Goal: Task Accomplishment & Management: Manage account settings

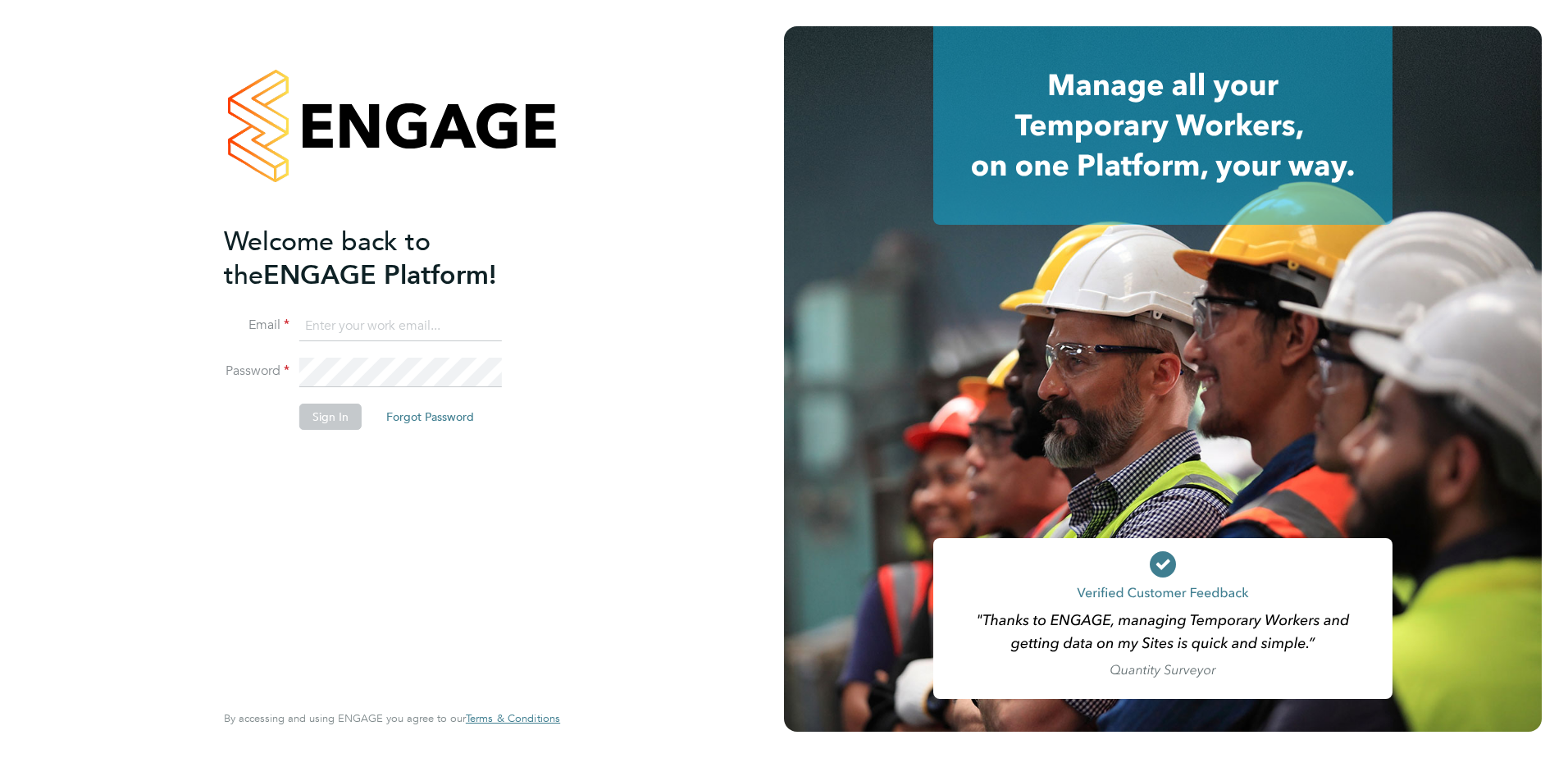
type input "[DOMAIN_NAME][EMAIL_ADDRESS][DOMAIN_NAME]"
click at [343, 412] on button "Sign In" at bounding box center [330, 417] width 62 height 26
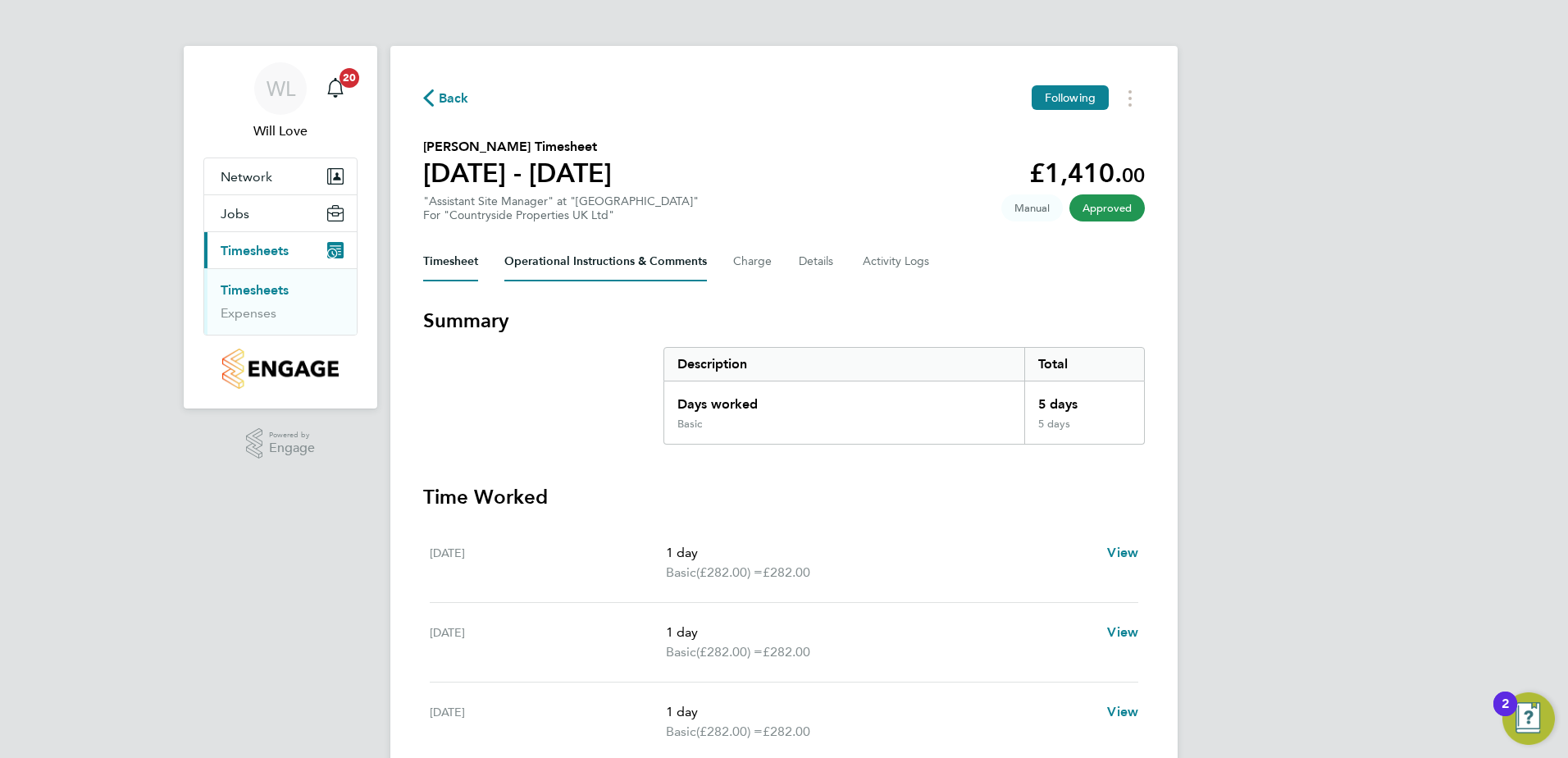
click at [641, 250] on Comments-tab "Operational Instructions & Comments" at bounding box center [606, 261] width 203 height 39
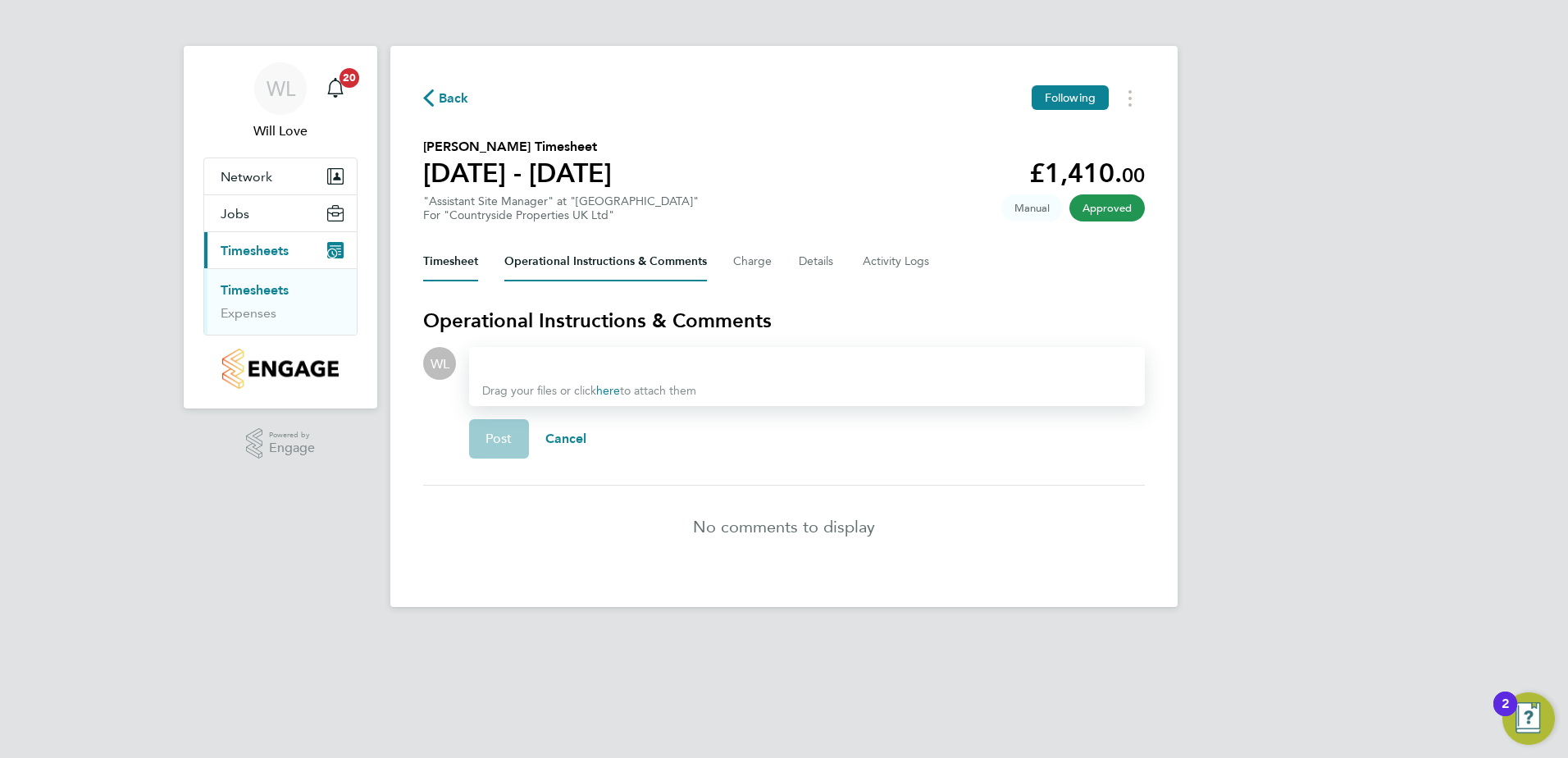
click at [456, 253] on button "Timesheet" at bounding box center [450, 261] width 55 height 39
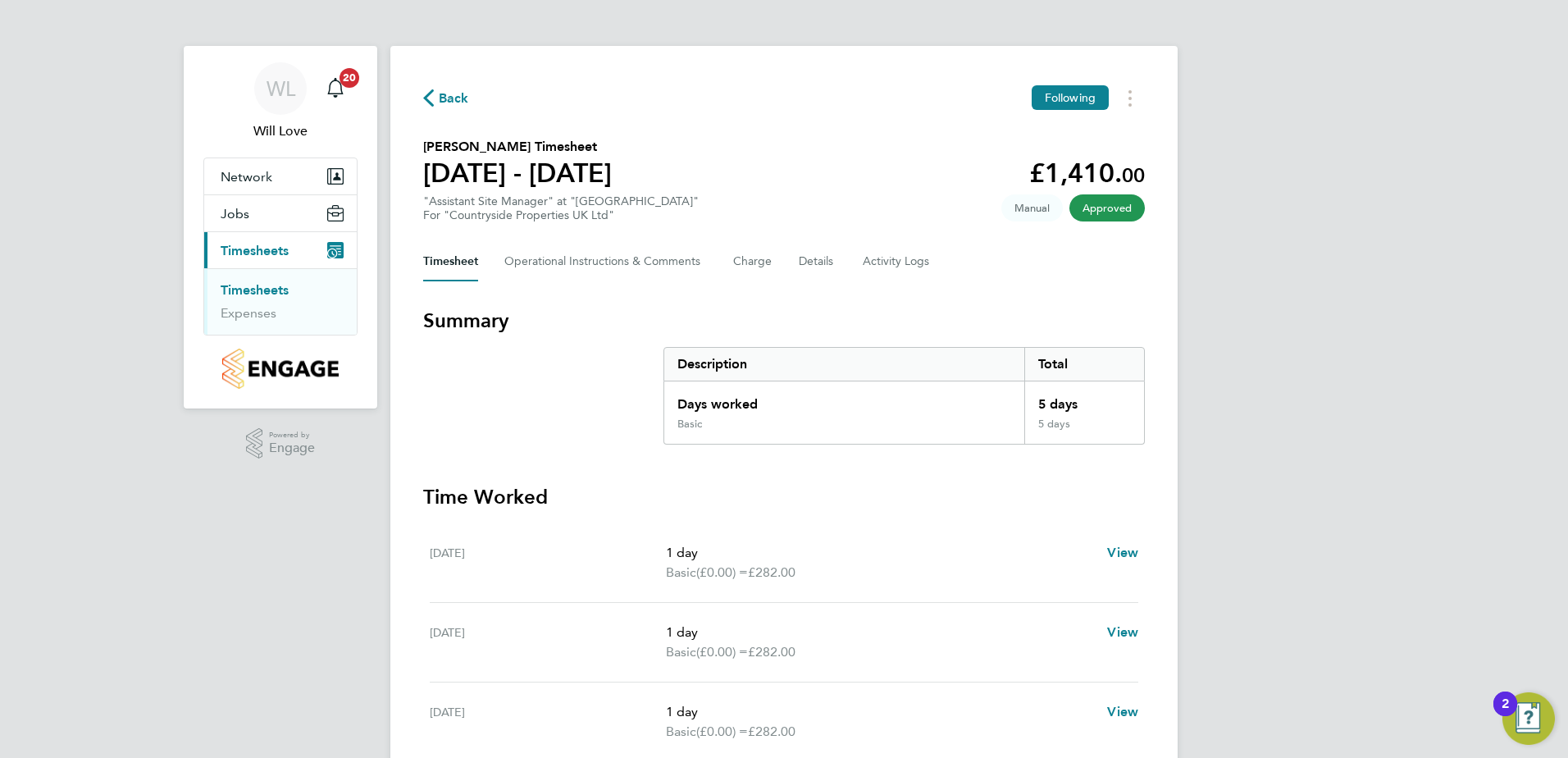
click at [255, 292] on link "Timesheets" at bounding box center [254, 290] width 68 height 16
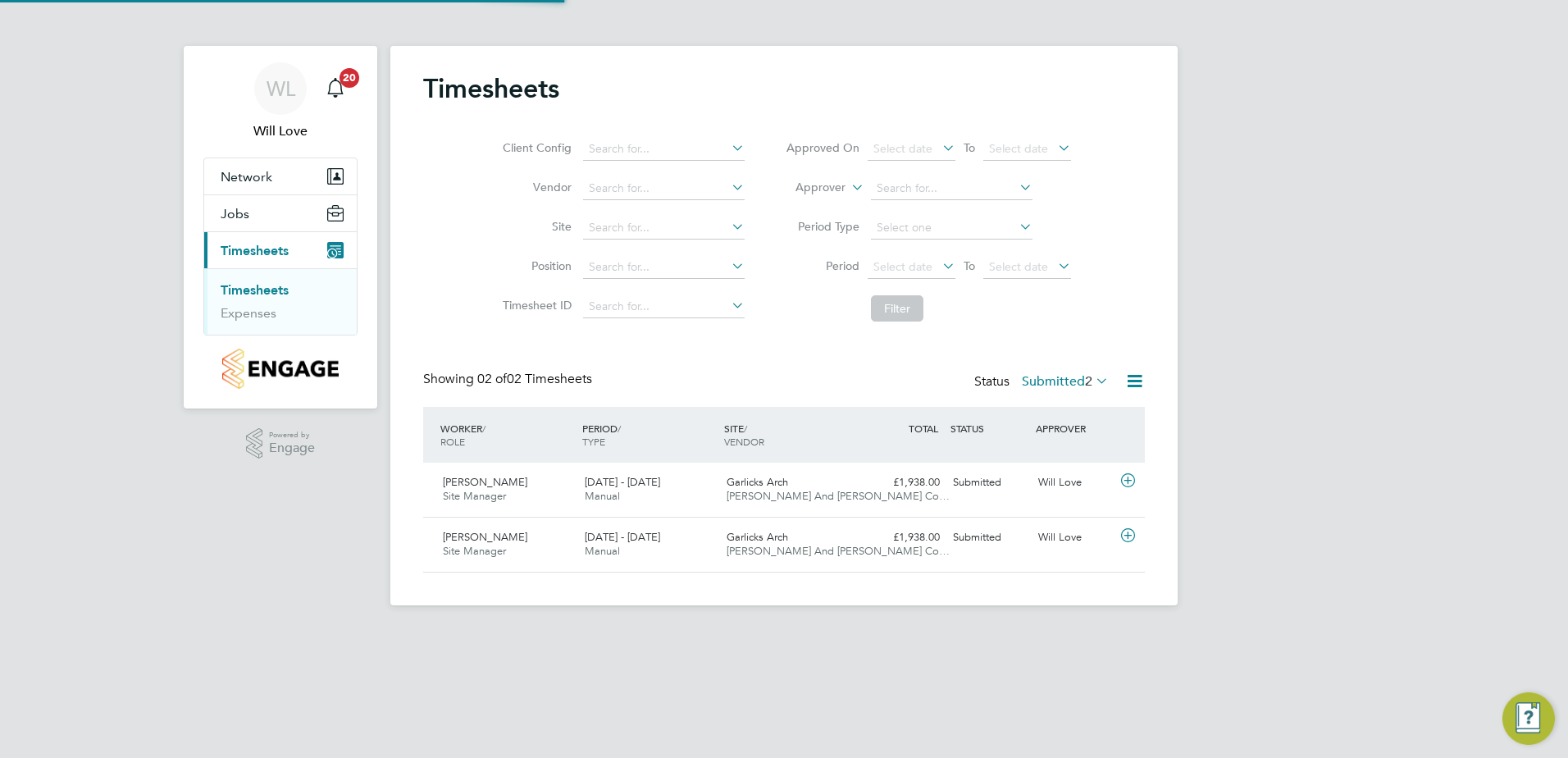
scroll to position [42, 142]
click at [501, 490] on span "Site Manager" at bounding box center [475, 496] width 63 height 14
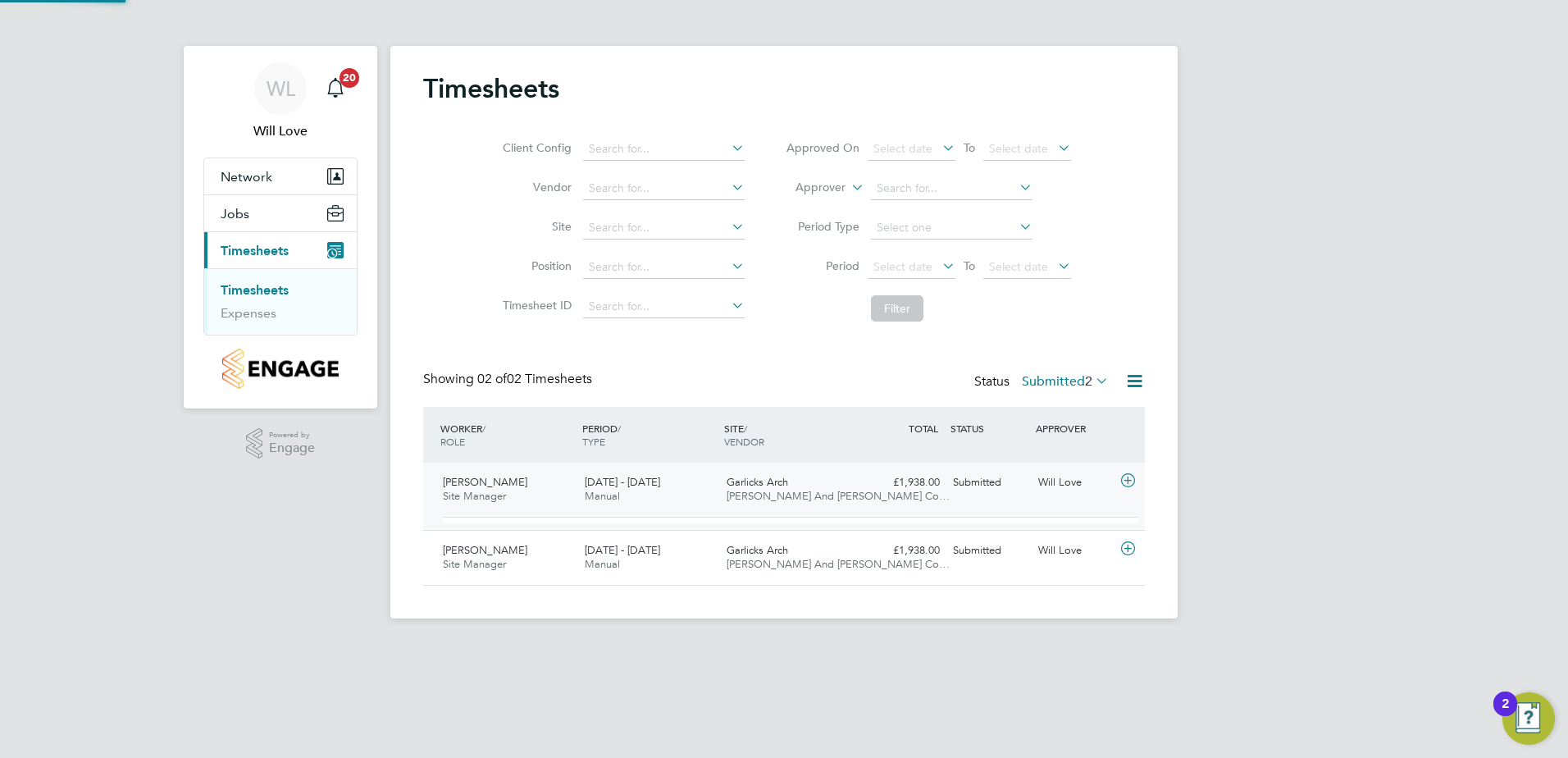
scroll to position [28, 160]
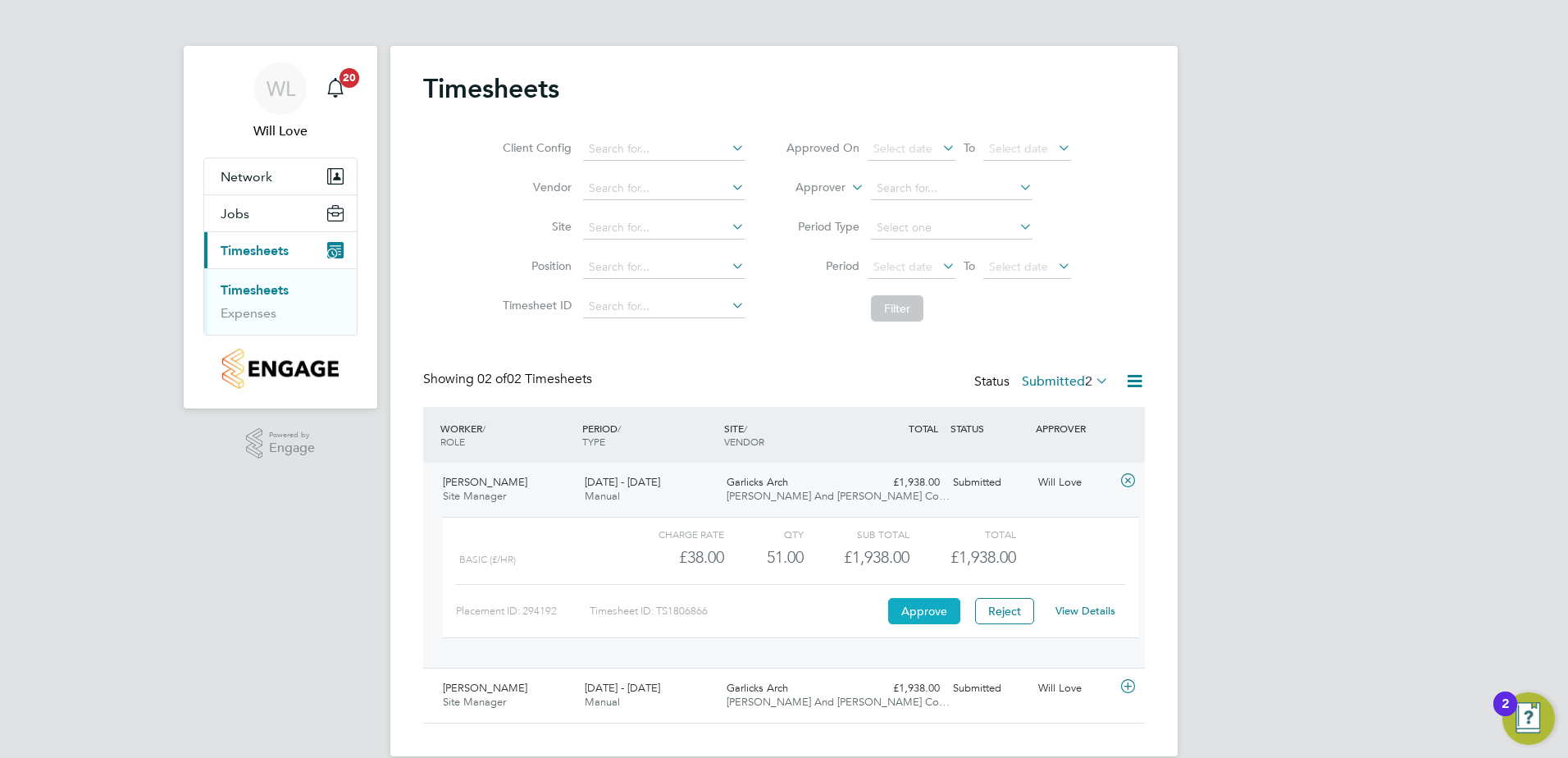
click at [917, 609] on button "Approve" at bounding box center [924, 611] width 73 height 26
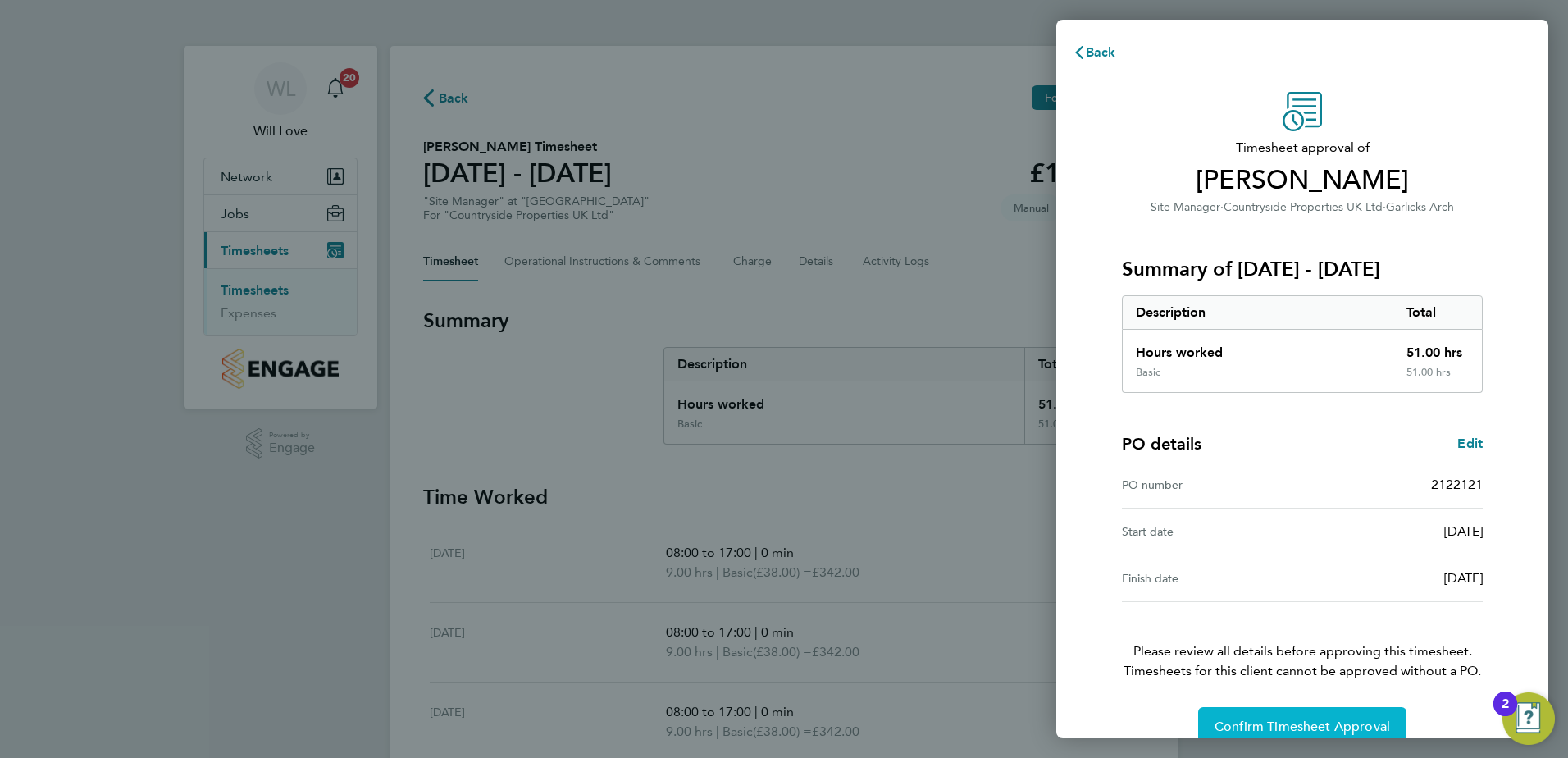
click at [1349, 713] on button "Confirm Timesheet Approval" at bounding box center [1302, 727] width 208 height 39
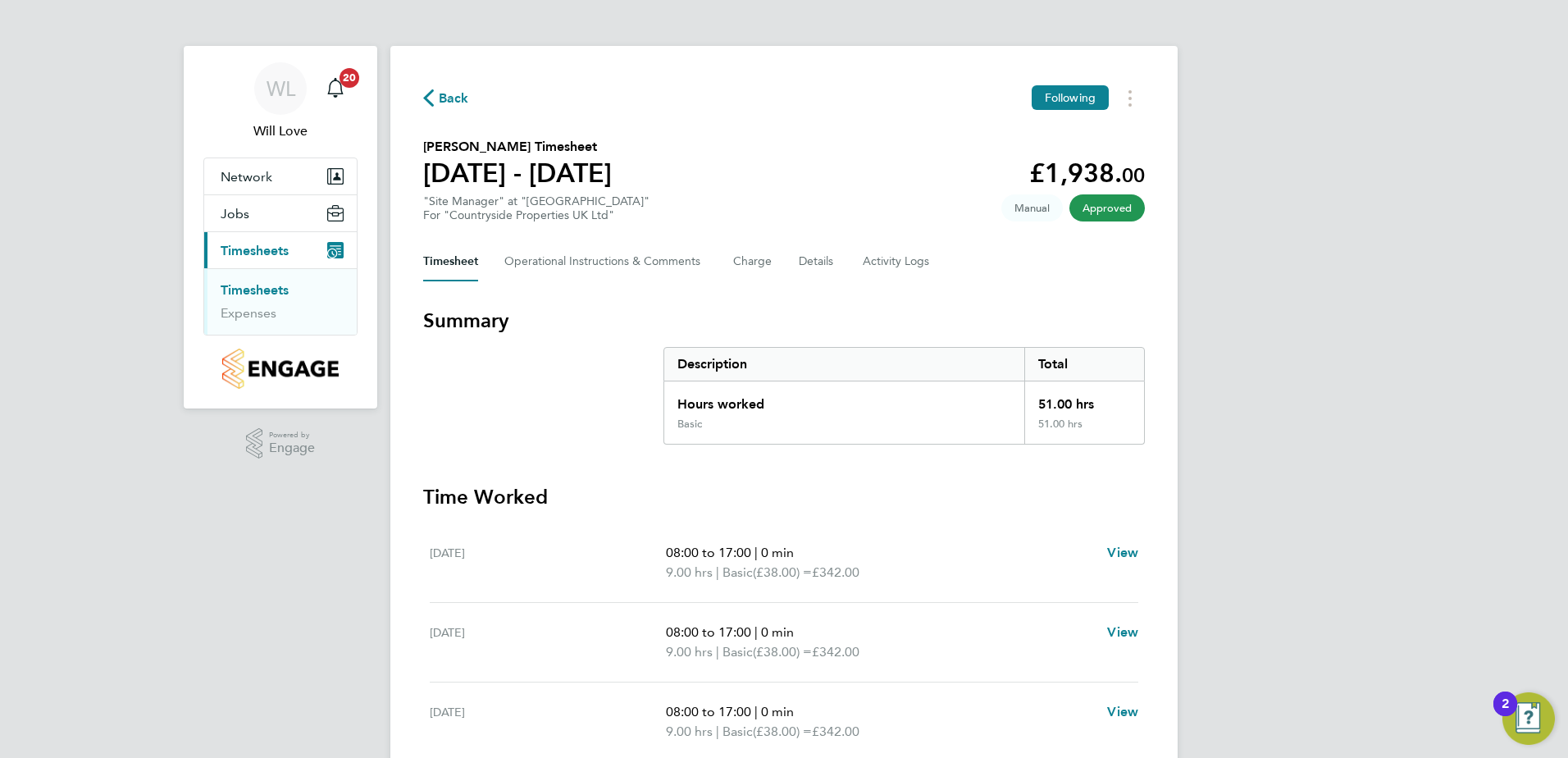
click at [251, 289] on link "Timesheets" at bounding box center [254, 290] width 68 height 16
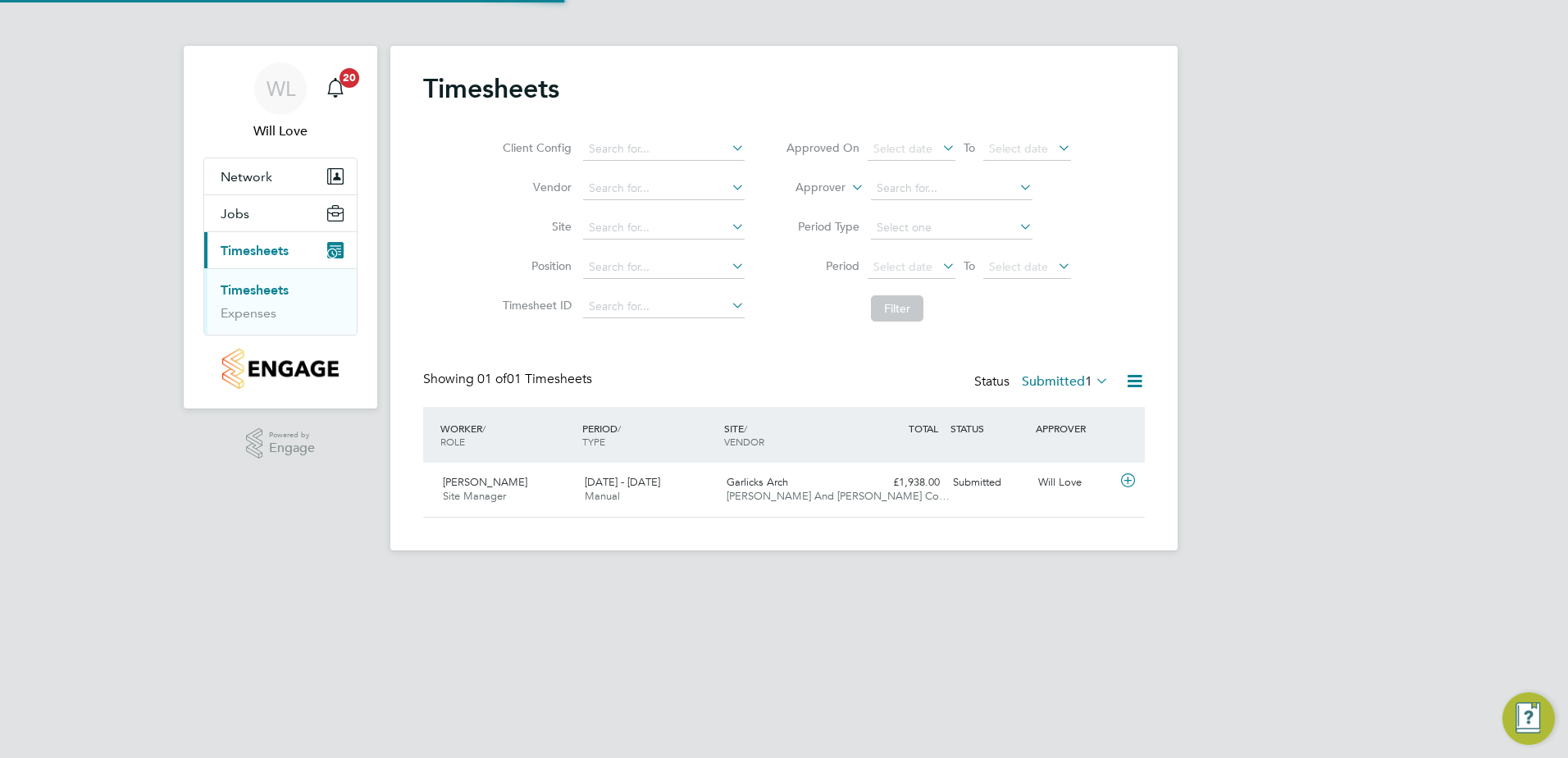
scroll to position [42, 142]
click at [974, 485] on div "Submitted" at bounding box center [989, 483] width 86 height 27
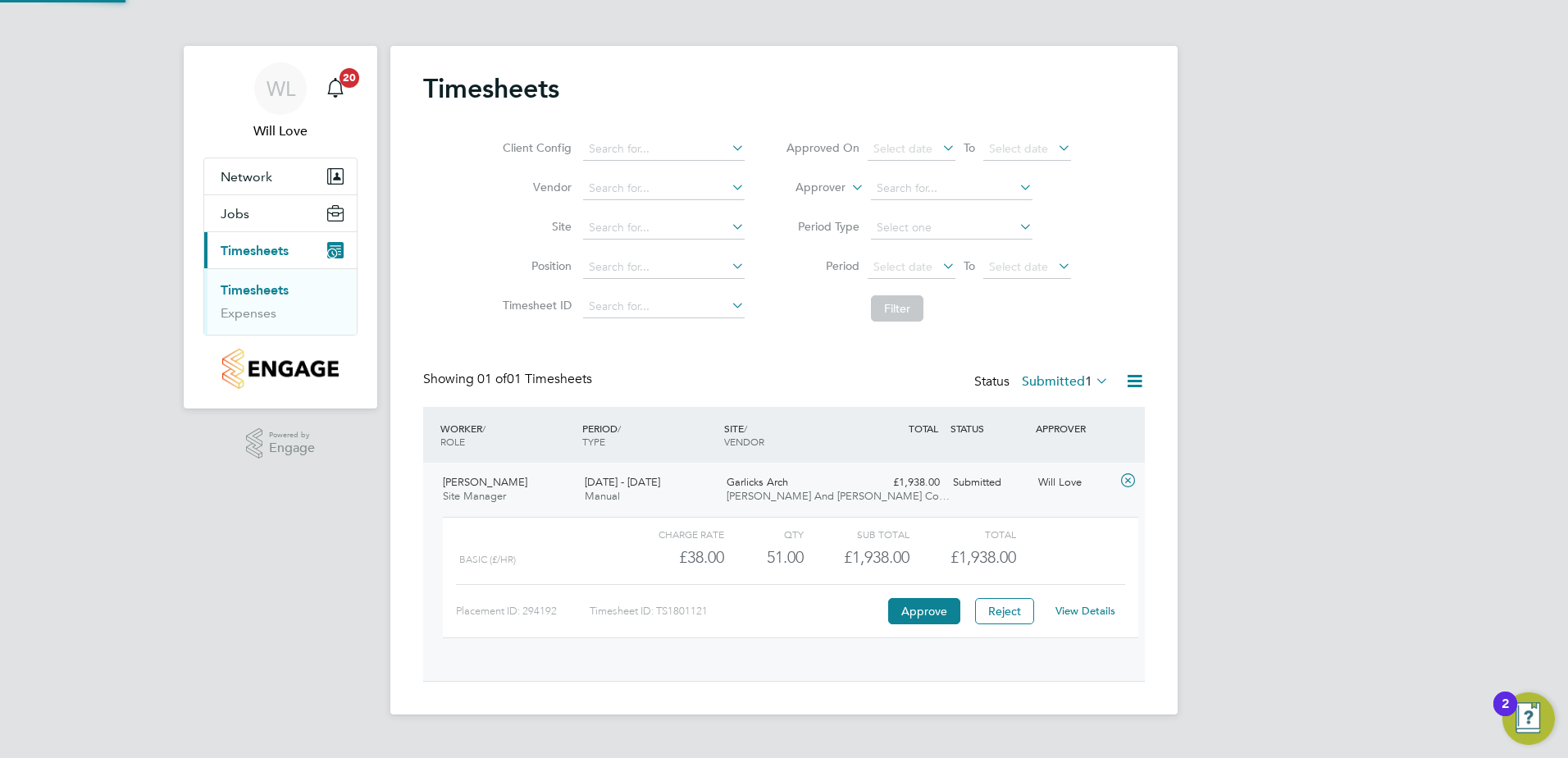
scroll to position [28, 160]
click at [922, 613] on button "Approve" at bounding box center [924, 611] width 73 height 26
click at [912, 595] on div "Placement ID: 294192 Timesheet ID: TS1801121 Approve Reject View Details" at bounding box center [791, 604] width 670 height 40
click at [917, 602] on button "Approve" at bounding box center [924, 611] width 73 height 26
click at [919, 601] on button "Approve" at bounding box center [924, 611] width 73 height 26
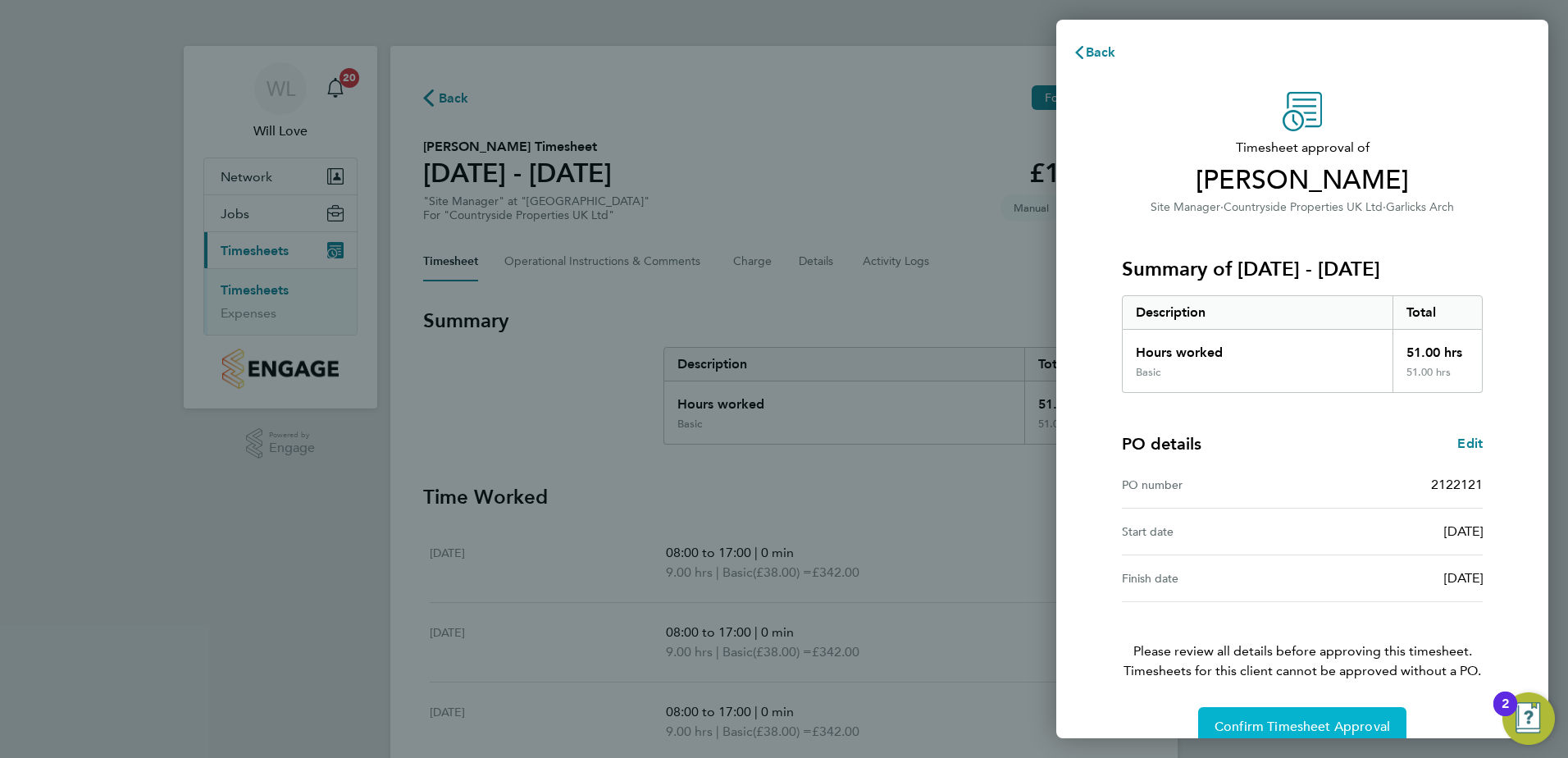
click at [1326, 727] on span "Confirm Timesheet Approval" at bounding box center [1301, 727] width 176 height 17
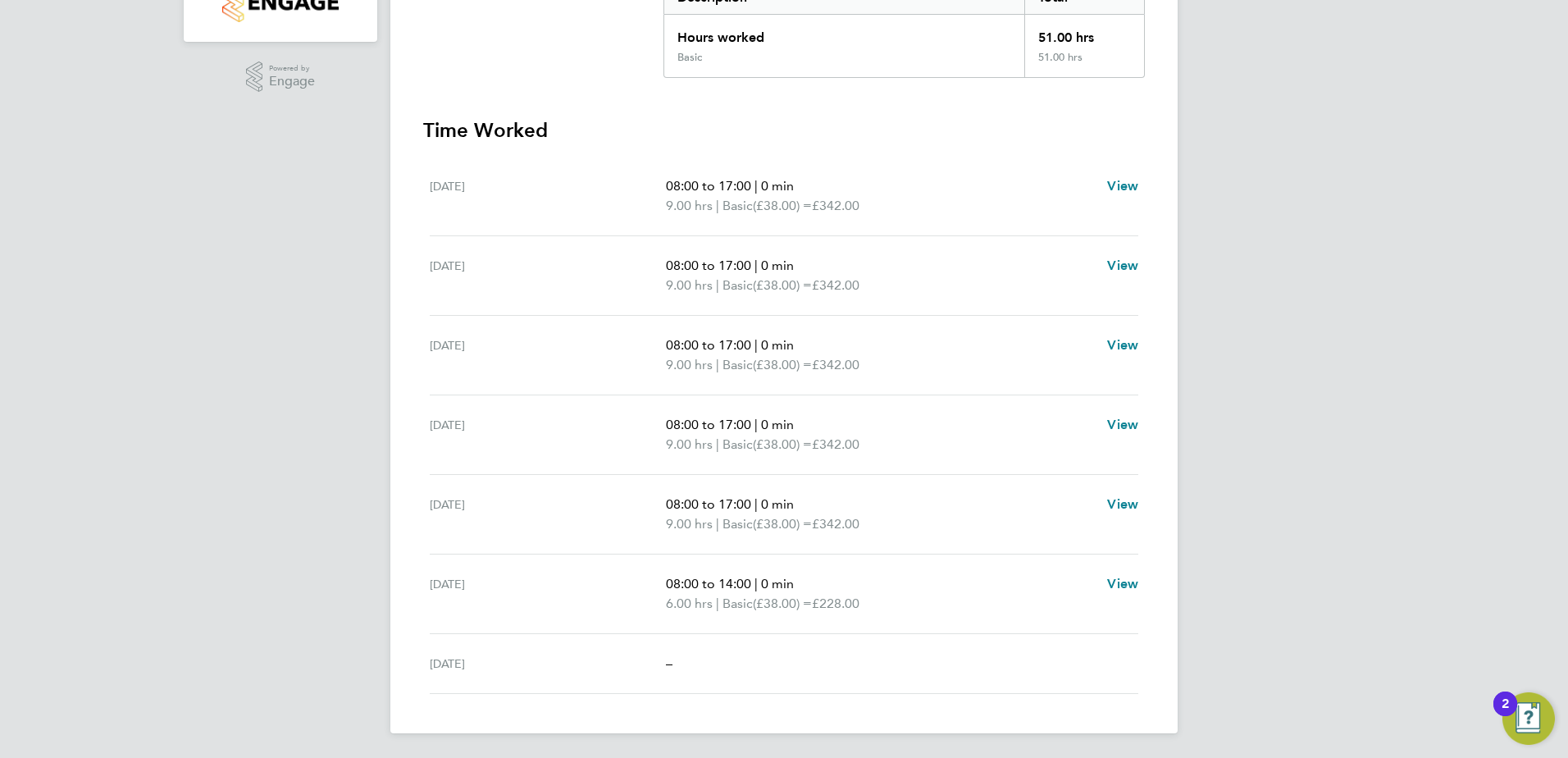
scroll to position [368, 0]
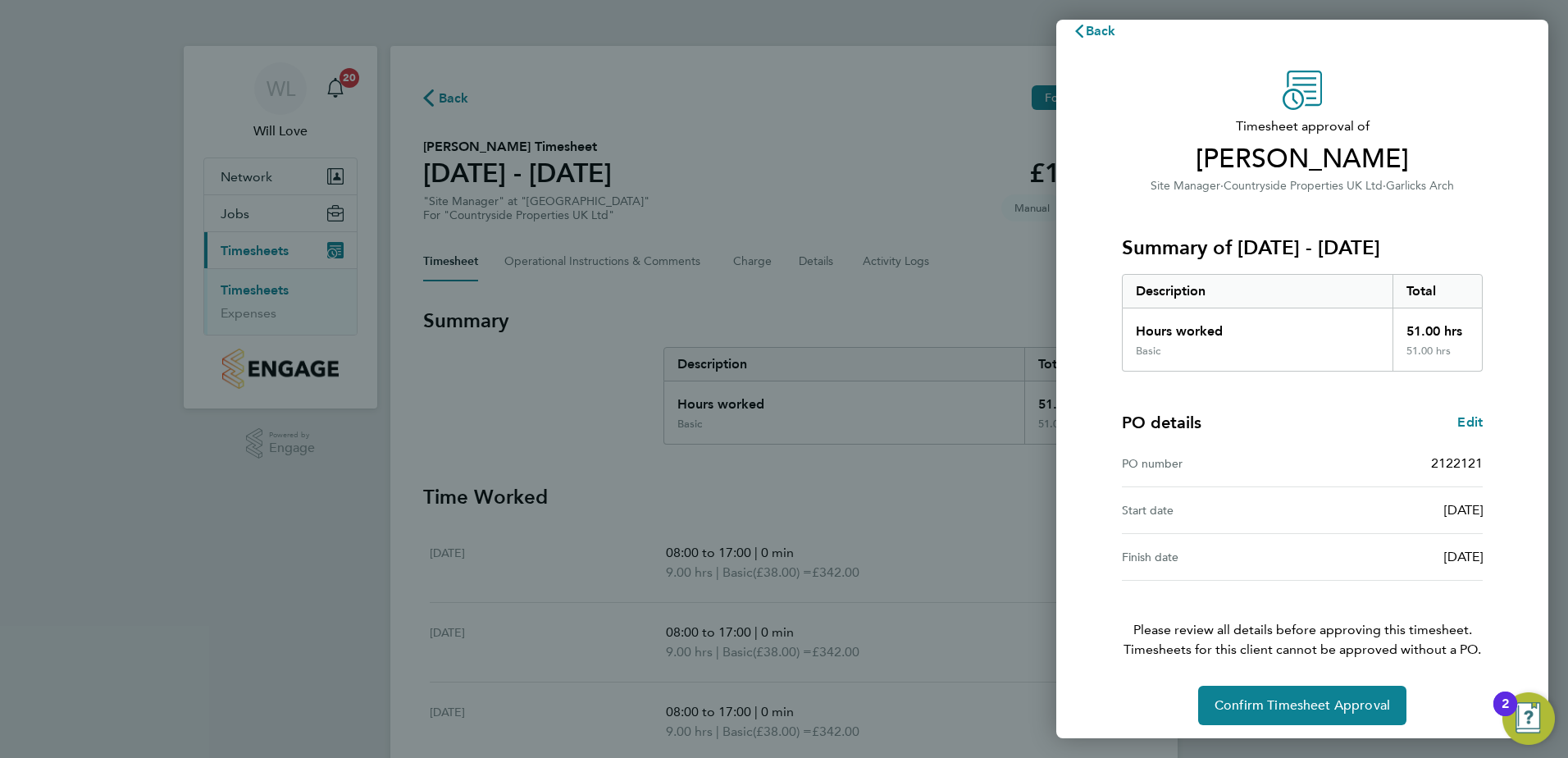
scroll to position [28, 0]
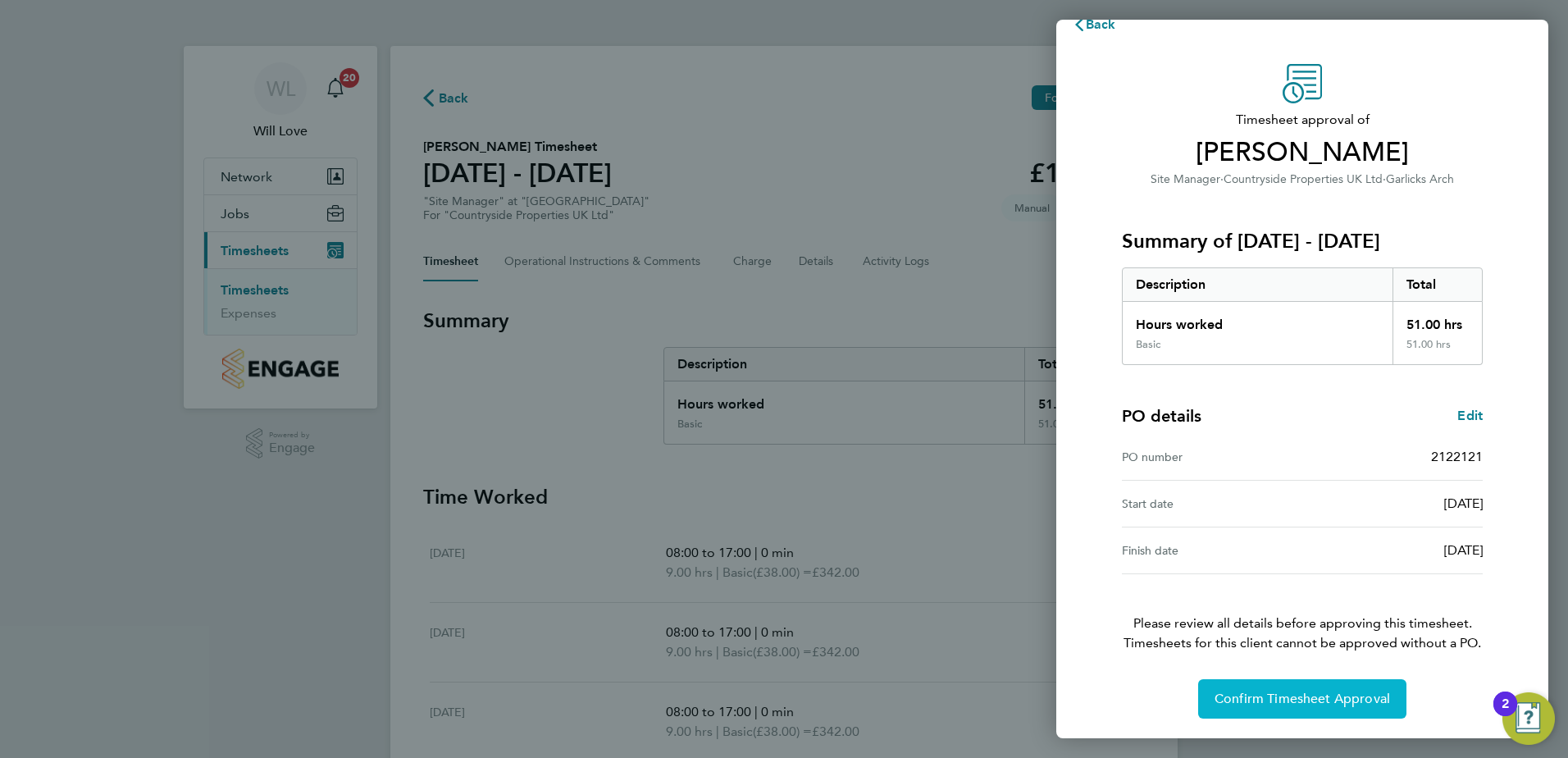
click at [1334, 699] on span "Confirm Timesheet Approval" at bounding box center [1301, 699] width 176 height 17
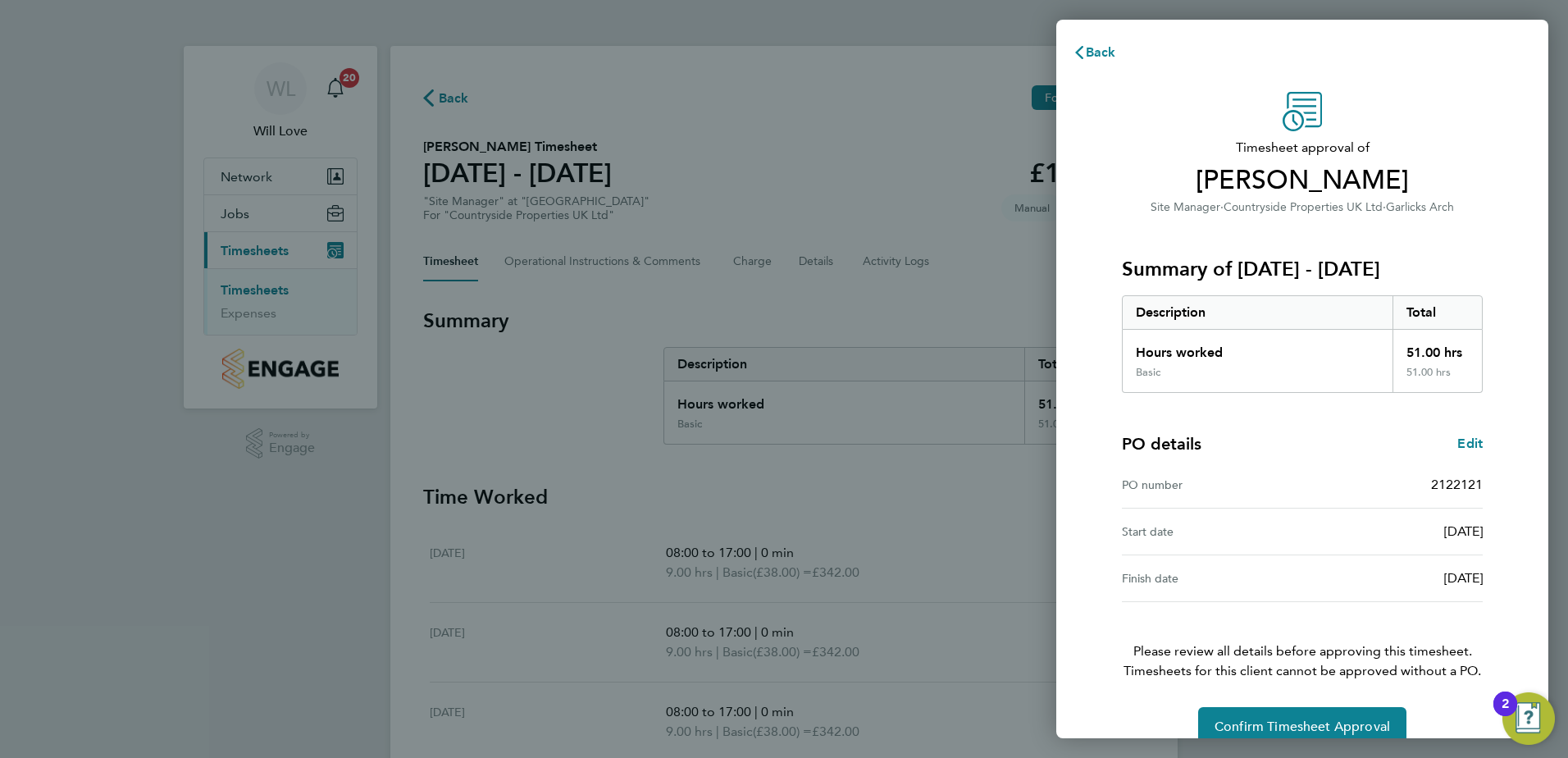
scroll to position [28, 0]
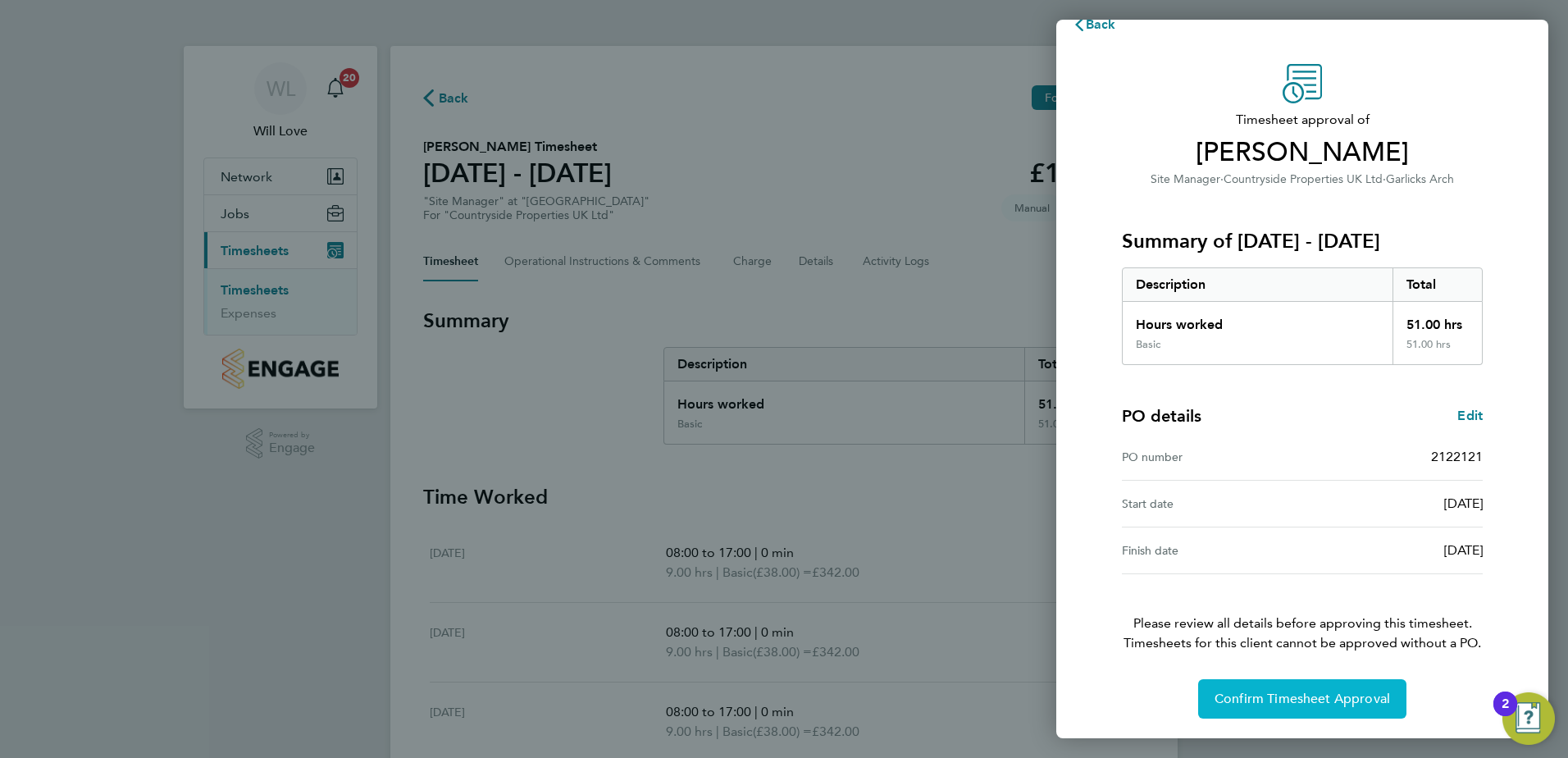
click at [1284, 713] on button "Confirm Timesheet Approval" at bounding box center [1302, 699] width 208 height 39
